Goal: Find specific page/section: Find specific page/section

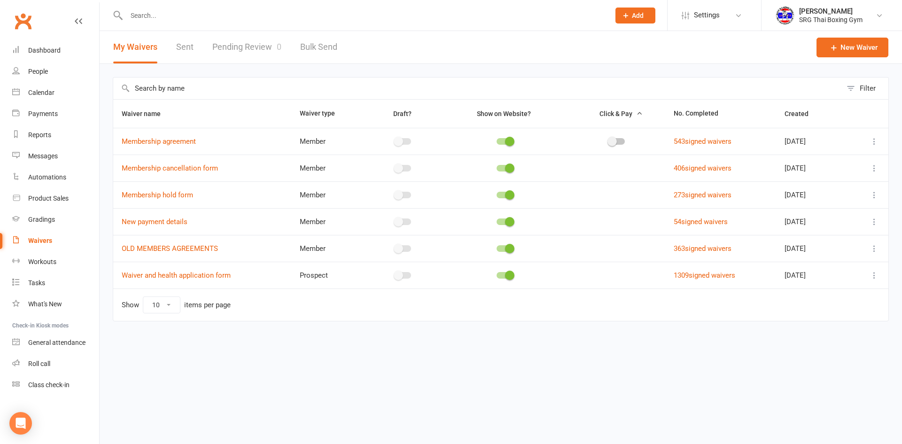
click at [286, 15] on input "text" at bounding box center [364, 15] width 480 height 13
type input "[PERSON_NAME]"
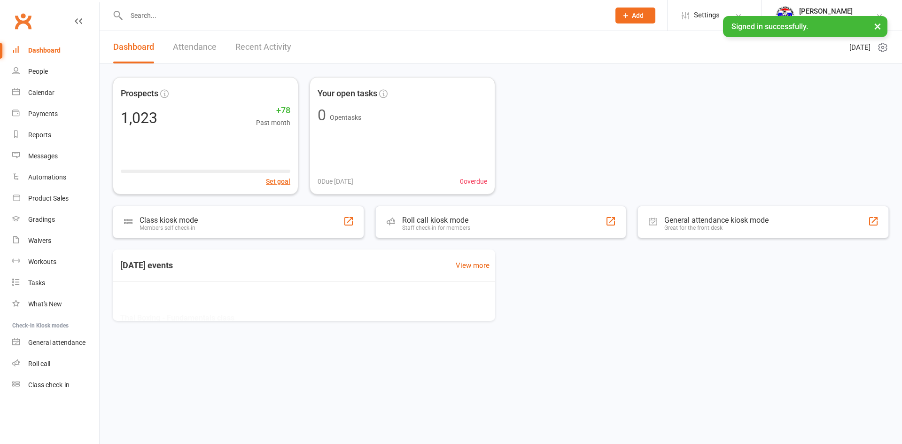
click at [180, 17] on input "text" at bounding box center [364, 15] width 480 height 13
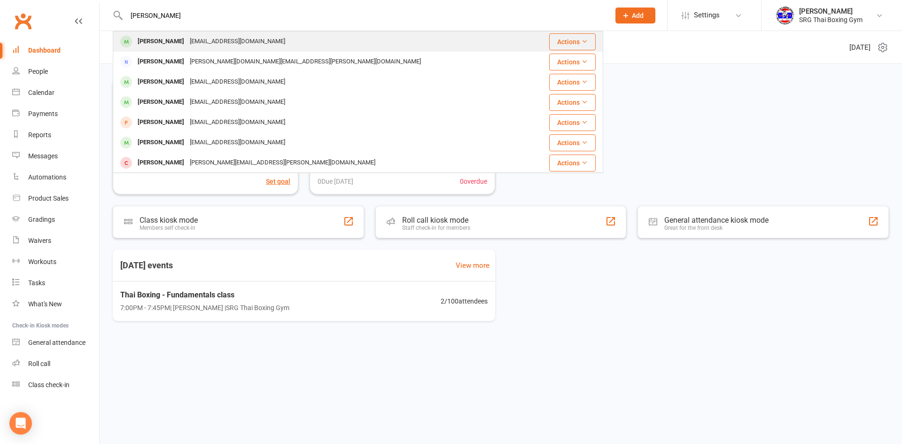
type input "[PERSON_NAME]"
click at [240, 40] on div "[EMAIL_ADDRESS][DOMAIN_NAME]" at bounding box center [237, 42] width 101 height 14
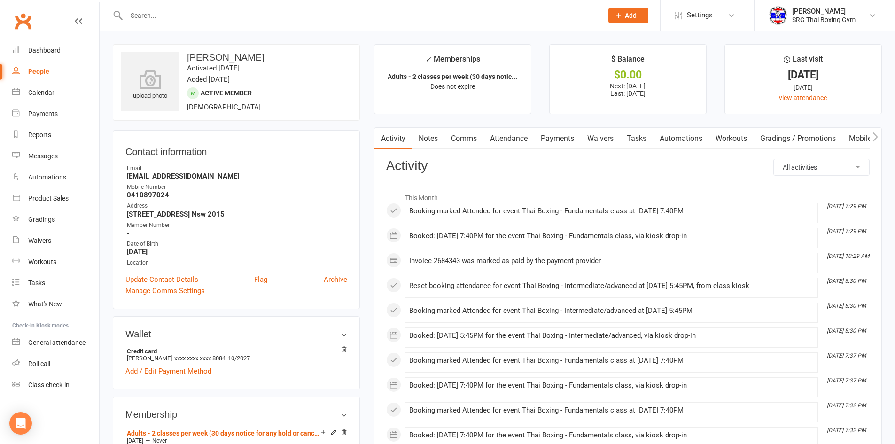
click at [542, 137] on link "Payments" at bounding box center [557, 139] width 47 height 22
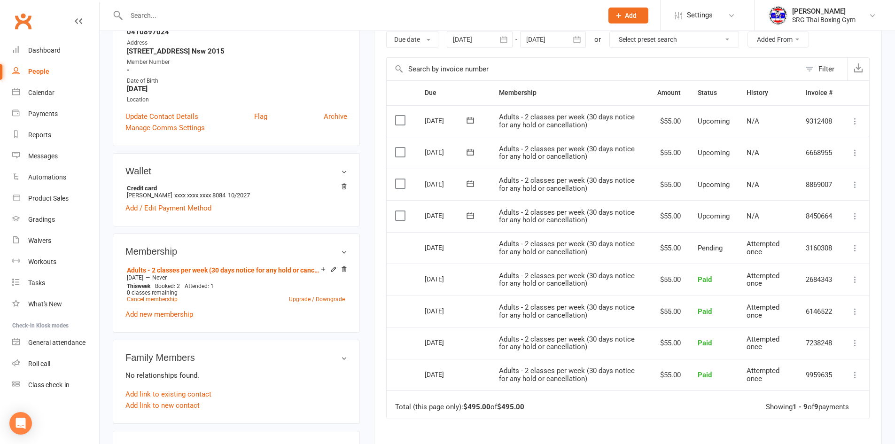
scroll to position [47, 0]
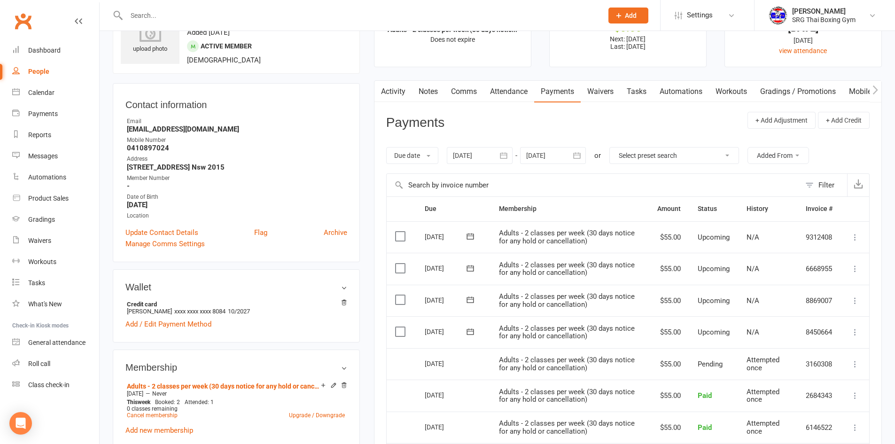
click at [594, 88] on link "Waivers" at bounding box center [600, 92] width 39 height 22
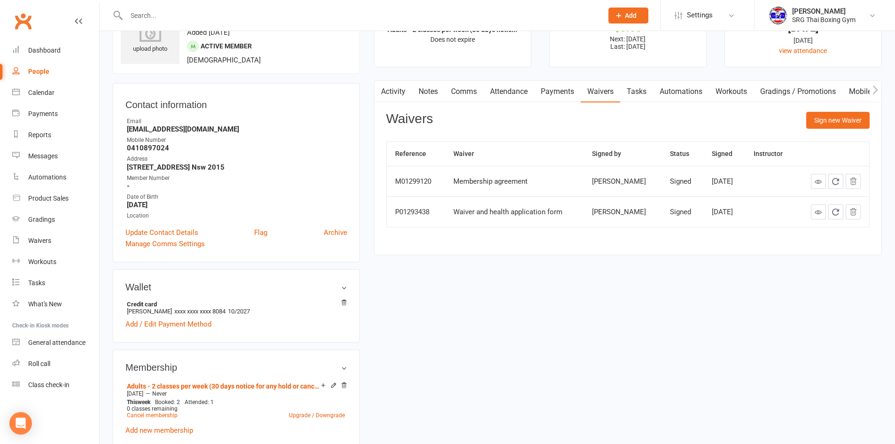
click at [379, 88] on icon "button" at bounding box center [380, 90] width 6 height 10
click at [80, 53] on link "Dashboard" at bounding box center [55, 50] width 87 height 21
